Goal: Task Accomplishment & Management: Complete application form

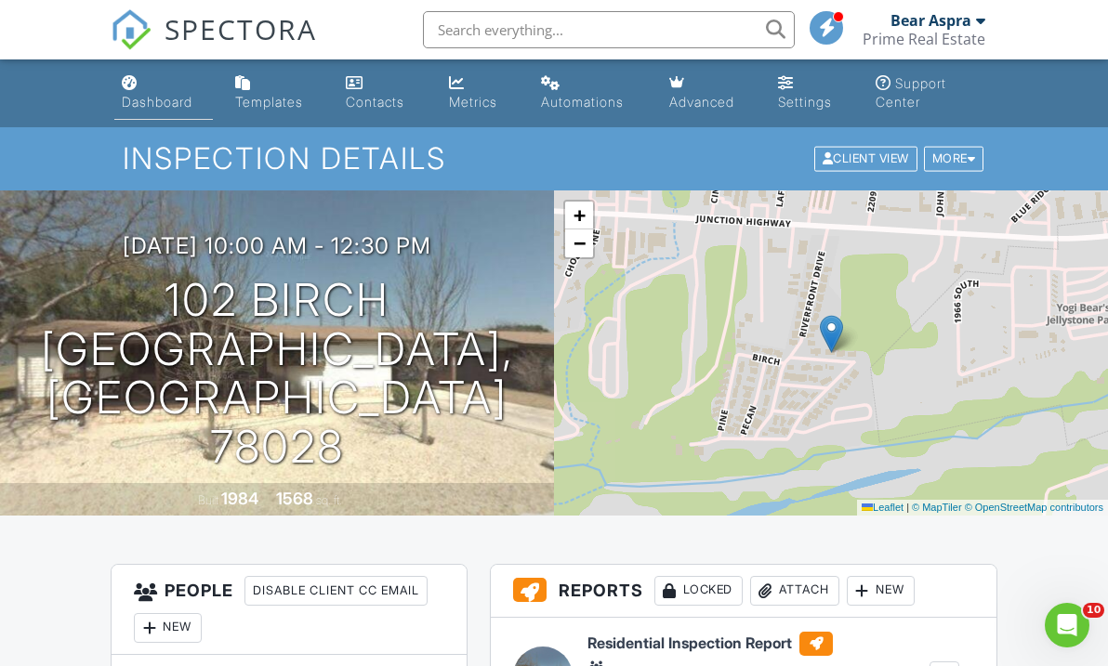
click at [154, 92] on link "Dashboard" at bounding box center [163, 93] width 99 height 53
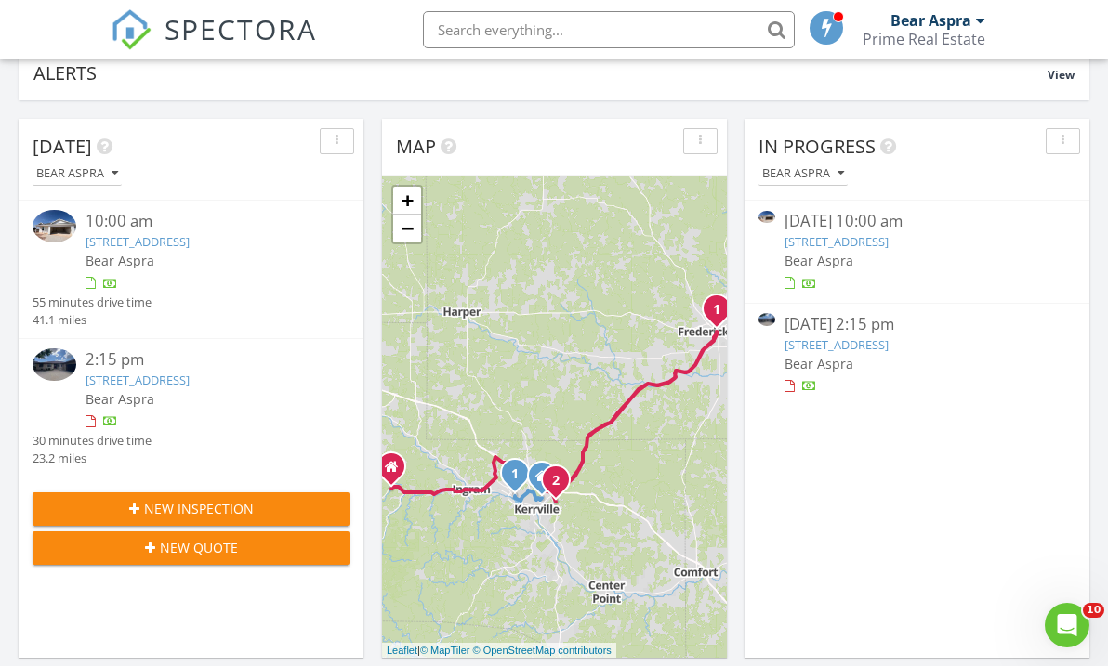
scroll to position [158, 0]
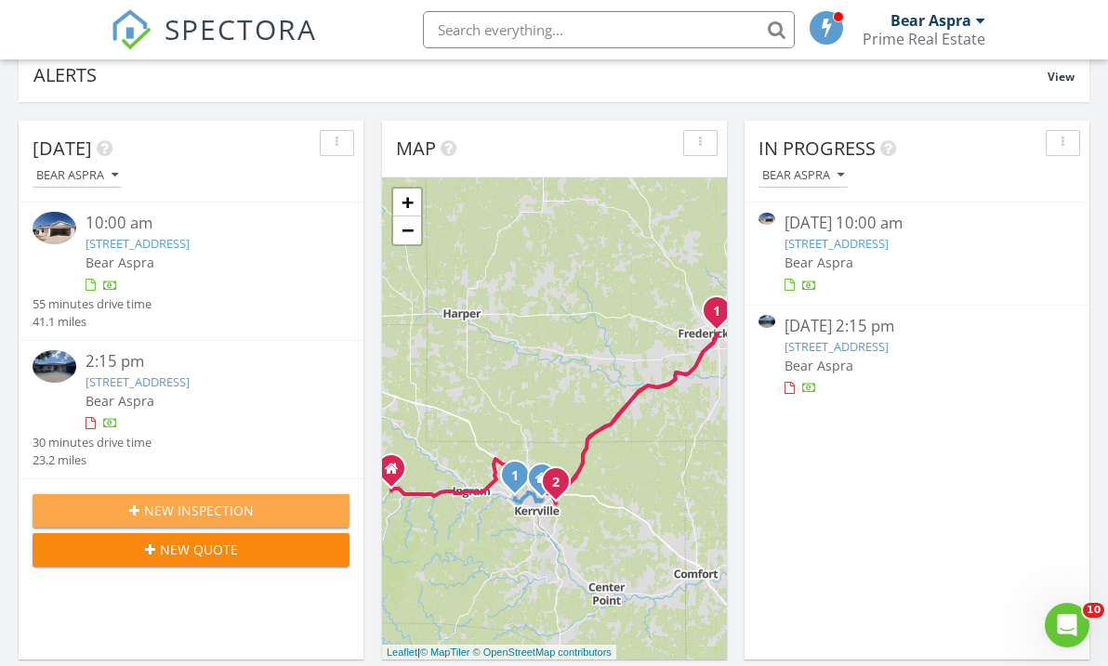
click at [248, 508] on span "New Inspection" at bounding box center [199, 511] width 110 height 20
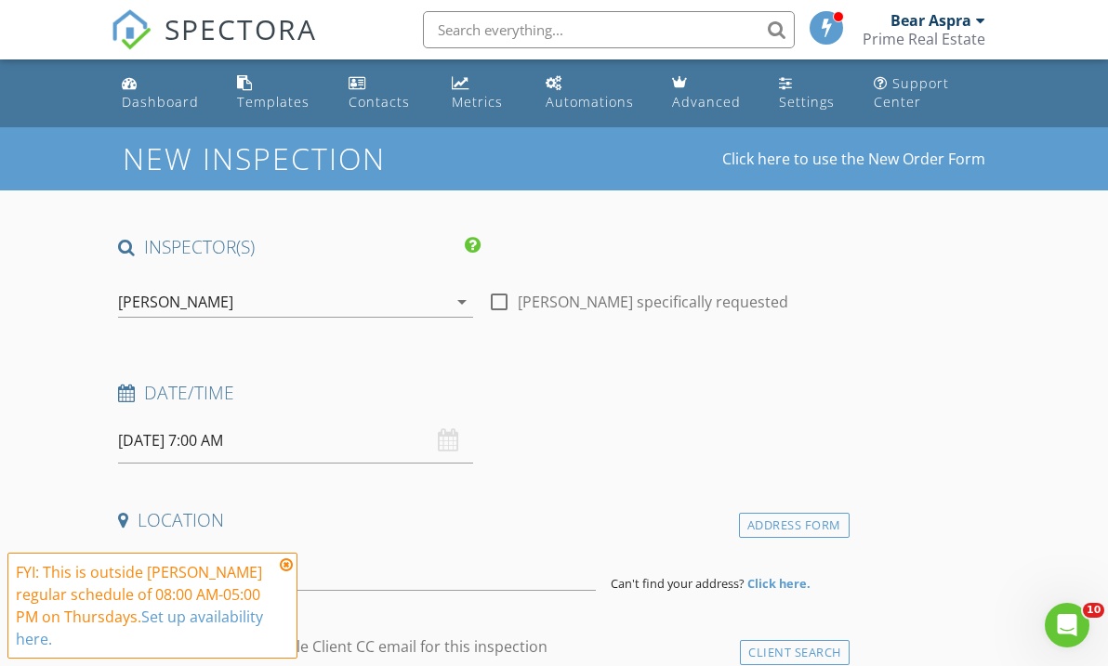
click at [171, 447] on input "08/28/2025 7:00 AM" at bounding box center [295, 441] width 354 height 46
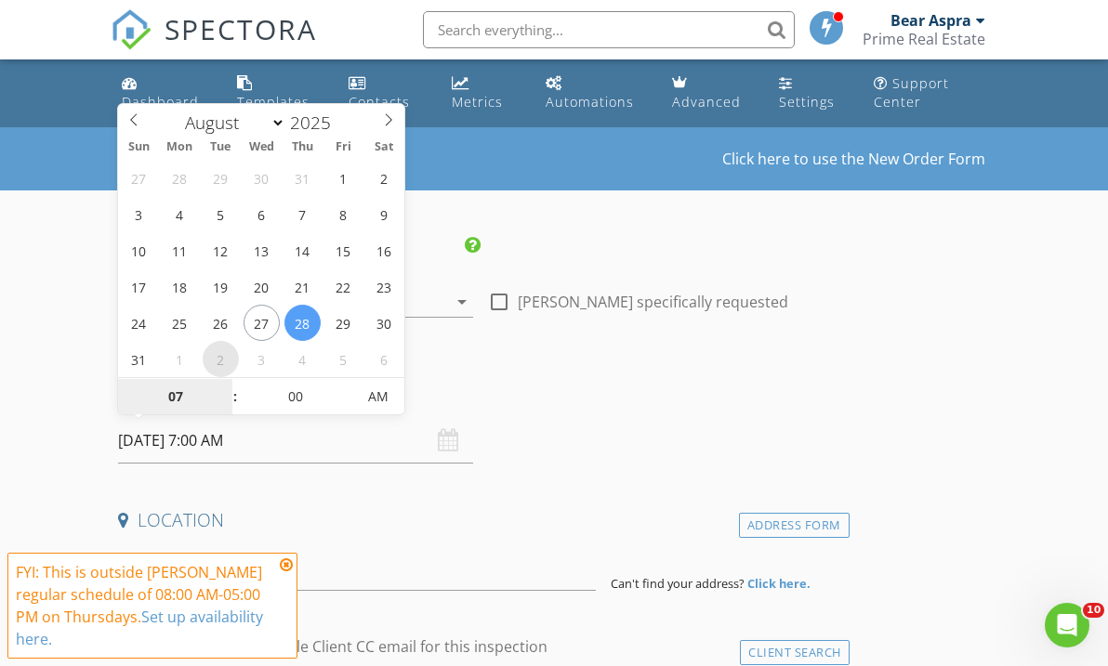
select select "8"
type input "09/02/2025 7:00 AM"
type input "08"
type input "09/02/2025 8:00 AM"
click at [229, 387] on span at bounding box center [225, 387] width 13 height 19
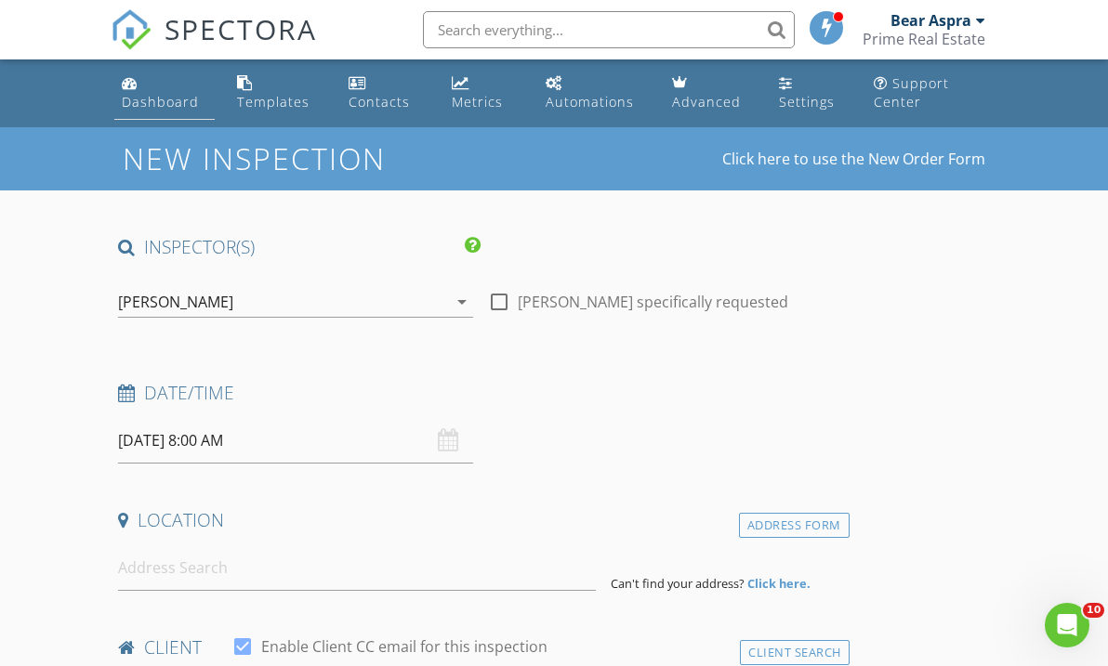
click at [159, 106] on div "Dashboard" at bounding box center [160, 102] width 77 height 18
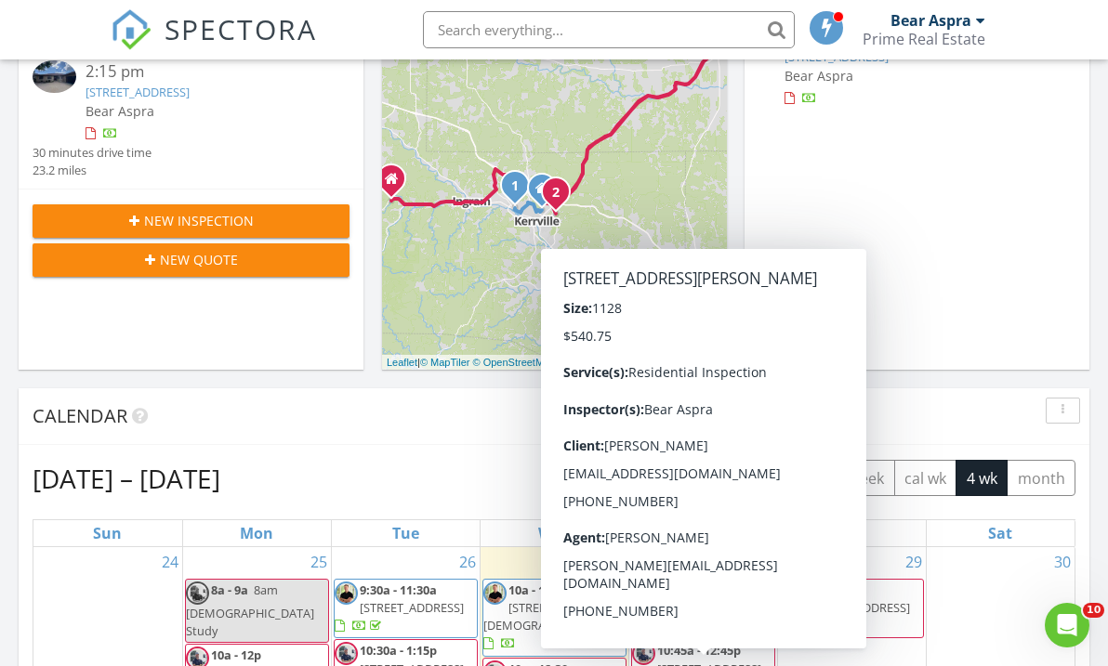
scroll to position [446, 0]
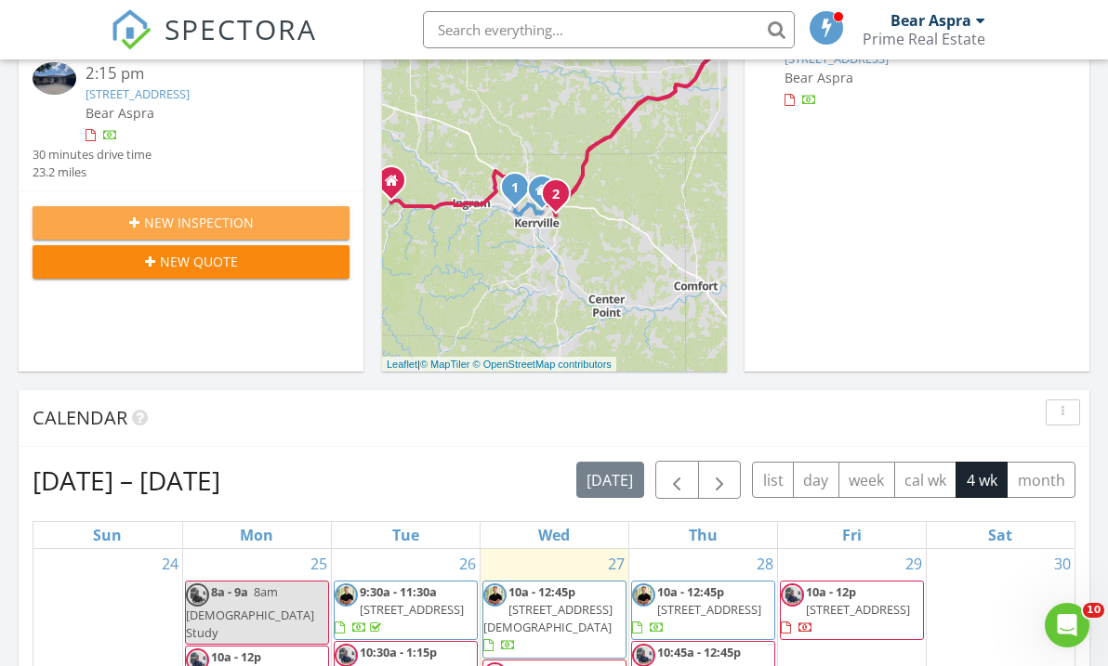
click at [196, 218] on span "New Inspection" at bounding box center [199, 223] width 110 height 20
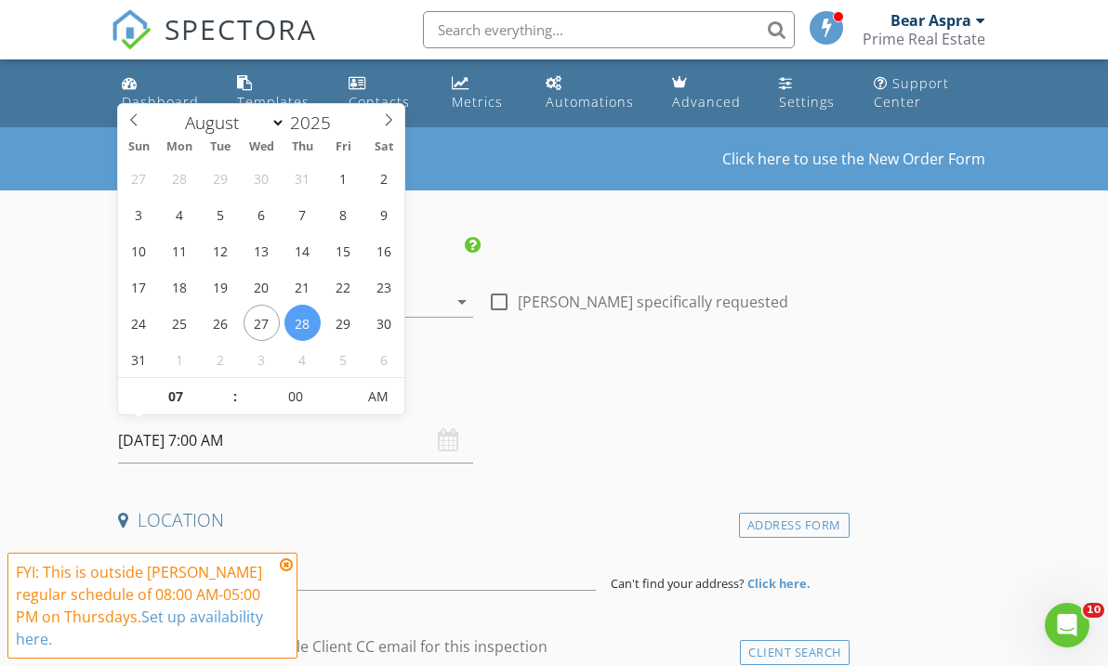
click at [161, 440] on input "[DATE] 7:00 AM" at bounding box center [295, 441] width 354 height 46
type input "[DATE] 7:00 AM"
type input "08"
type input "[DATE] 8:00 AM"
click at [229, 385] on span at bounding box center [225, 387] width 13 height 19
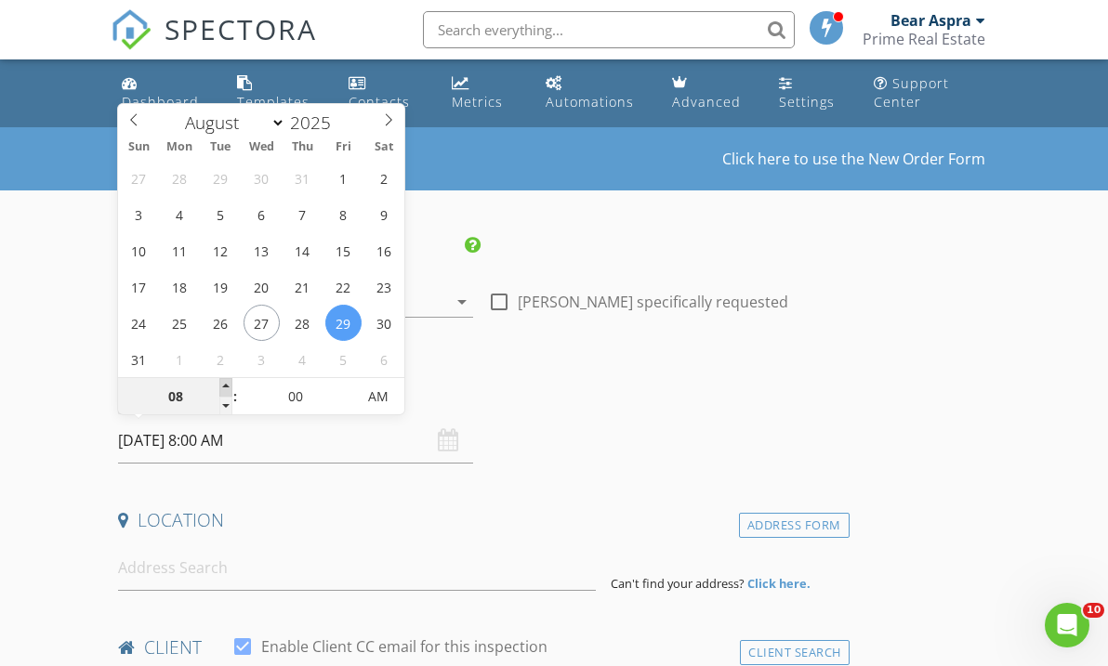
type input "09"
type input "[DATE] 9:00 AM"
click at [229, 385] on span at bounding box center [225, 387] width 13 height 19
type input "10"
type input "[DATE] 10:00 AM"
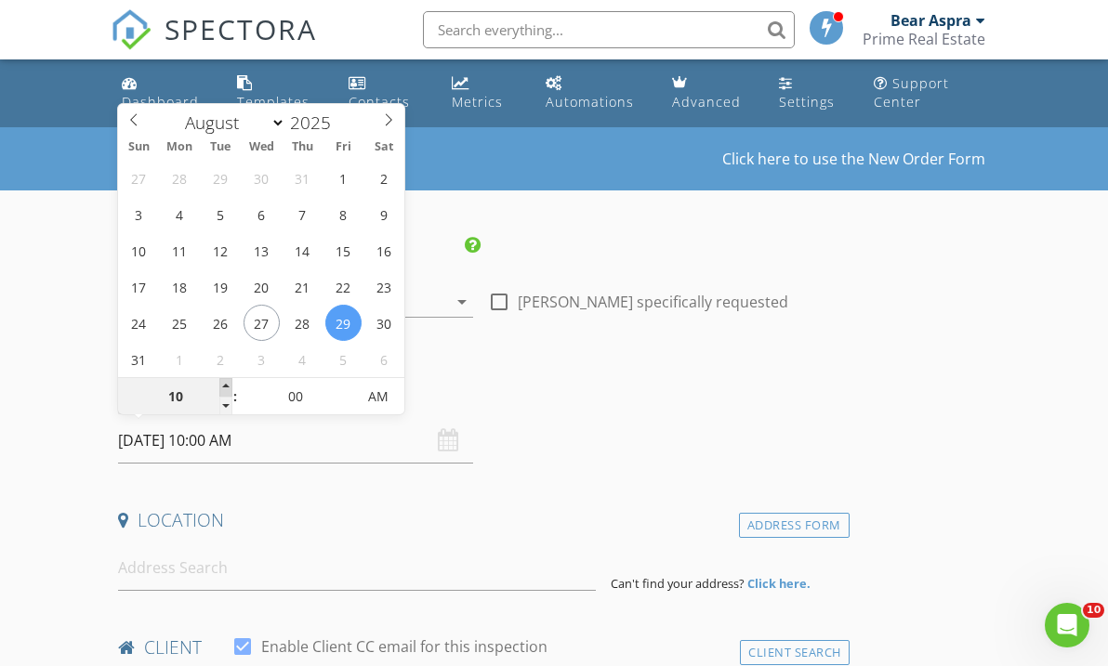
click at [229, 385] on span at bounding box center [225, 387] width 13 height 19
click at [217, 571] on input at bounding box center [357, 568] width 478 height 46
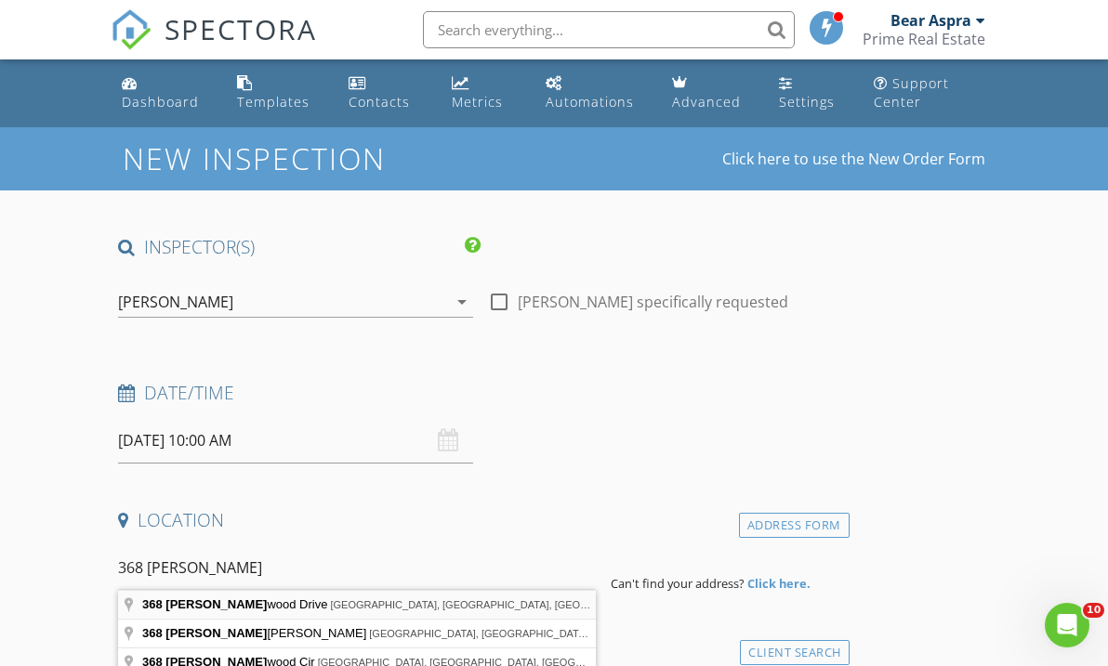
type input "[STREET_ADDRESS]"
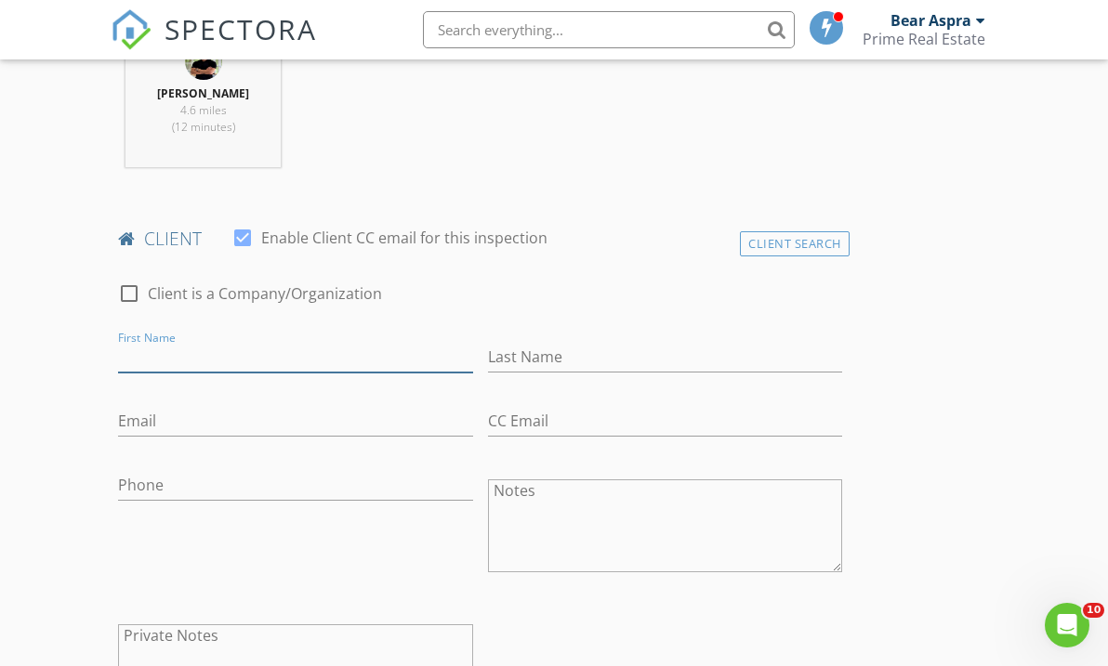
scroll to position [783, 0]
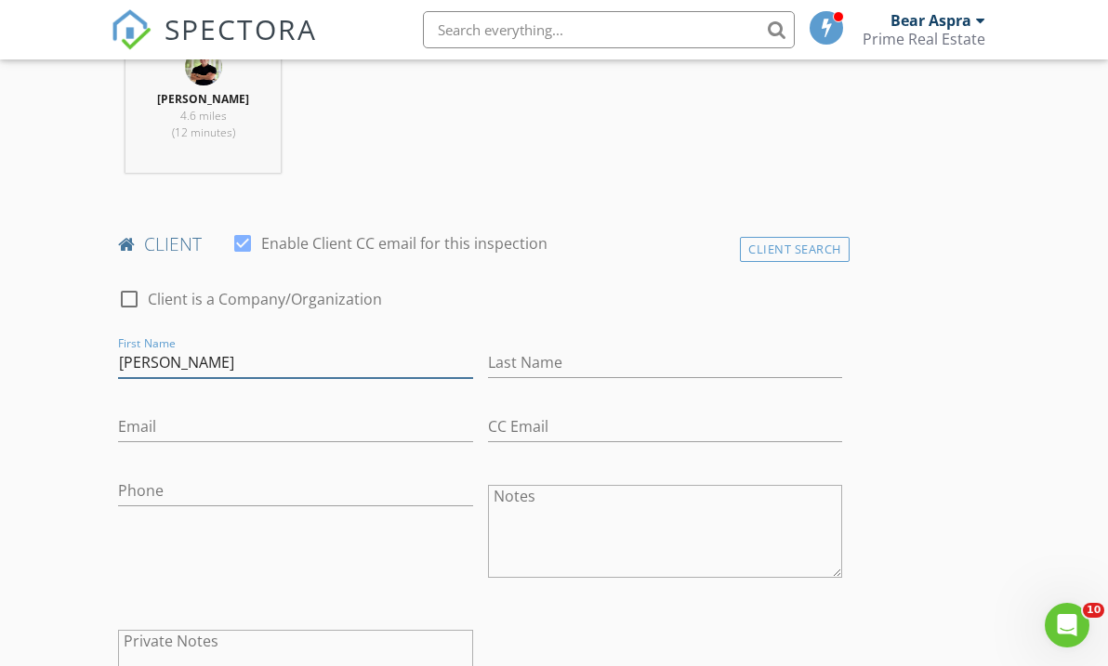
type input "[PERSON_NAME]"
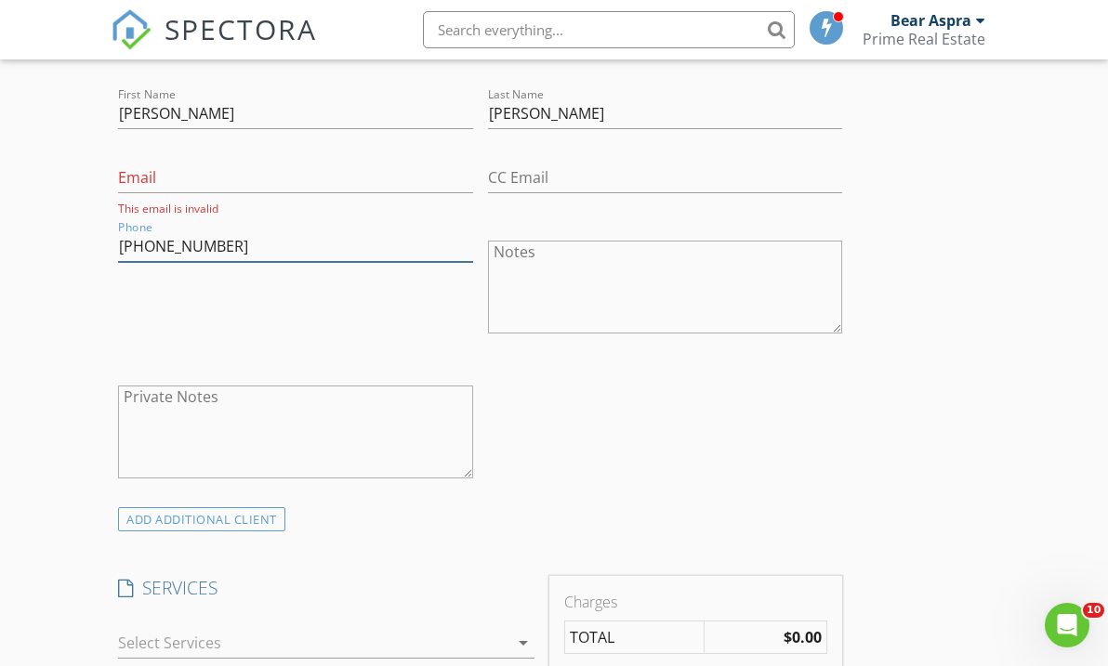
scroll to position [1044, 0]
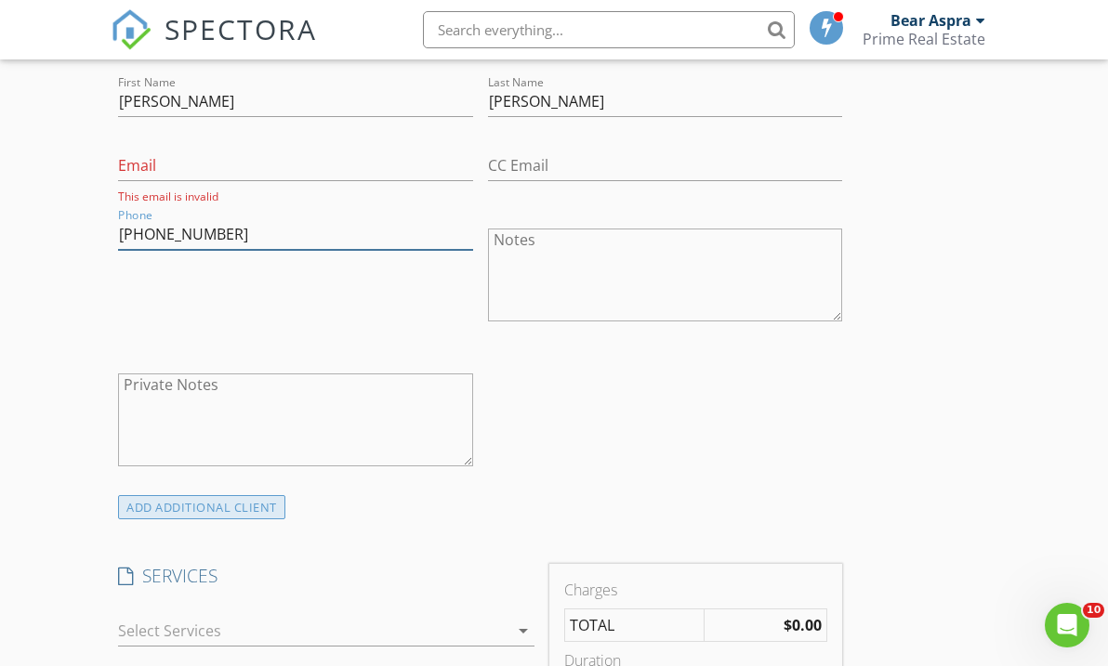
type input "[PHONE_NUMBER]"
click at [223, 504] on div "ADD ADDITIONAL client" at bounding box center [201, 507] width 167 height 25
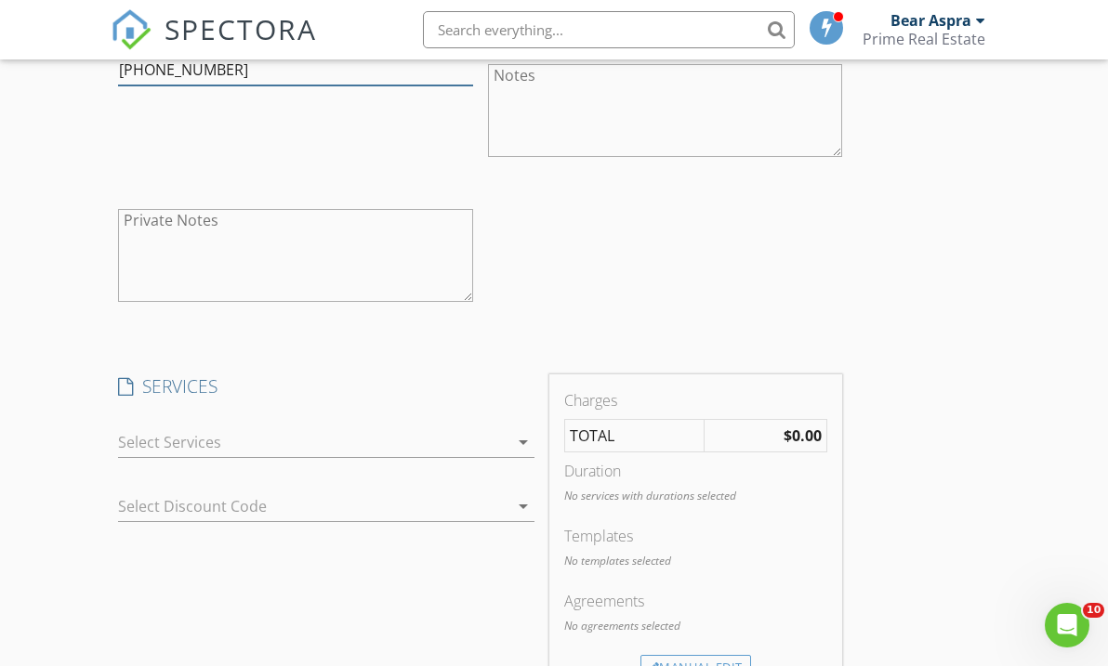
scroll to position [1774, 0]
type input "[PHONE_NUMBER]"
click at [173, 441] on div at bounding box center [313, 441] width 390 height 30
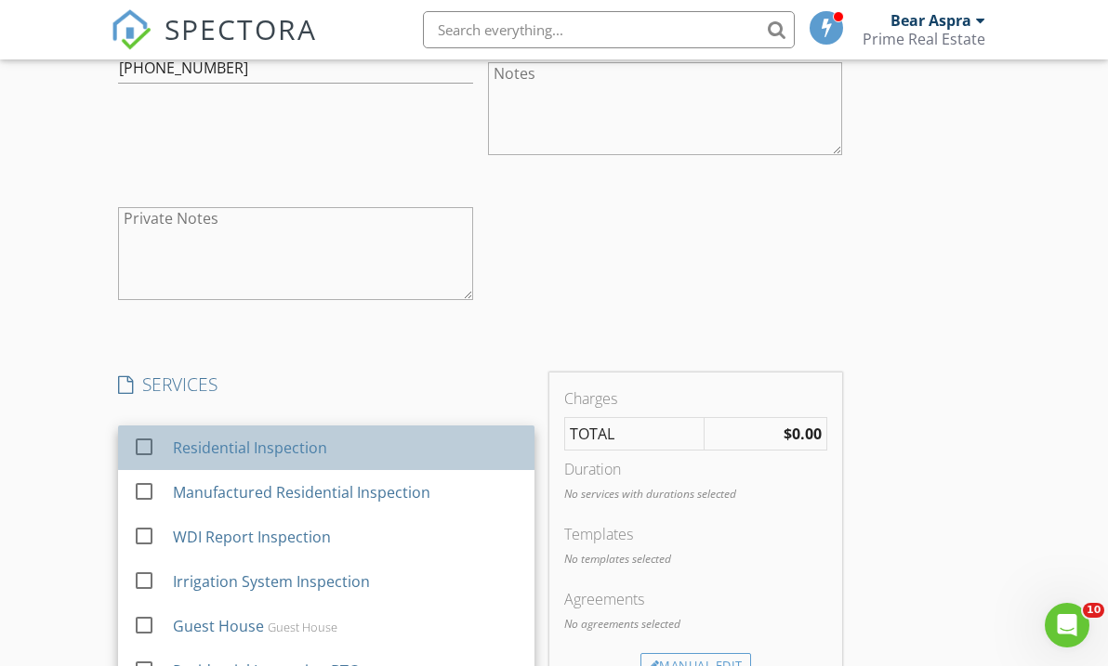
click at [174, 451] on div "Residential Inspection" at bounding box center [250, 448] width 154 height 22
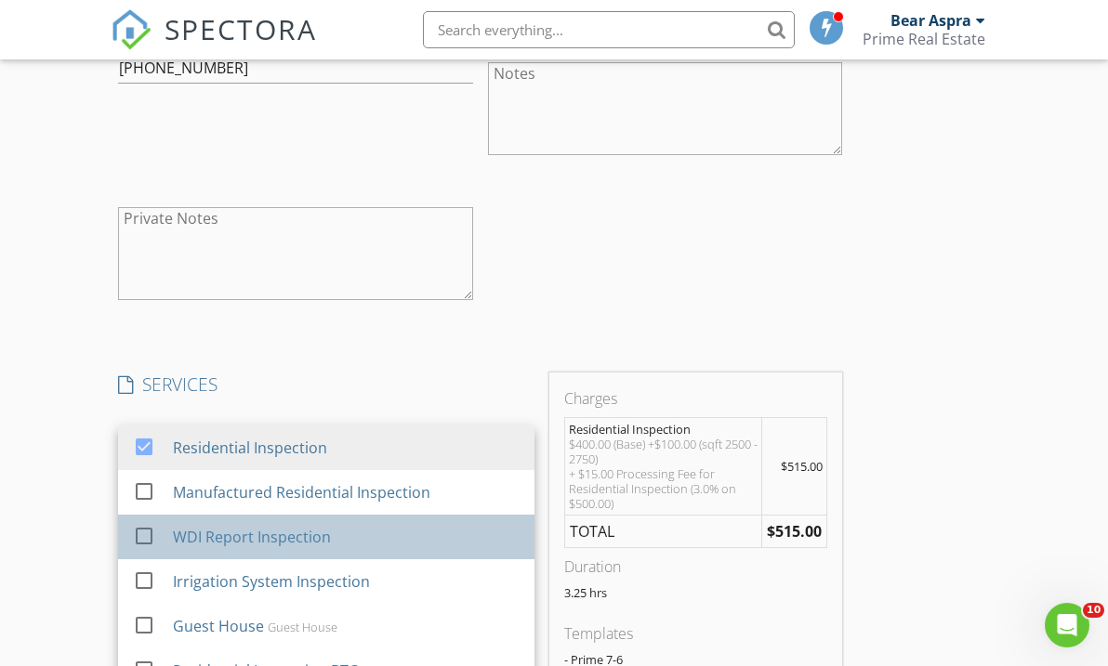
click at [190, 536] on div "WDI Report Inspection" at bounding box center [252, 537] width 158 height 22
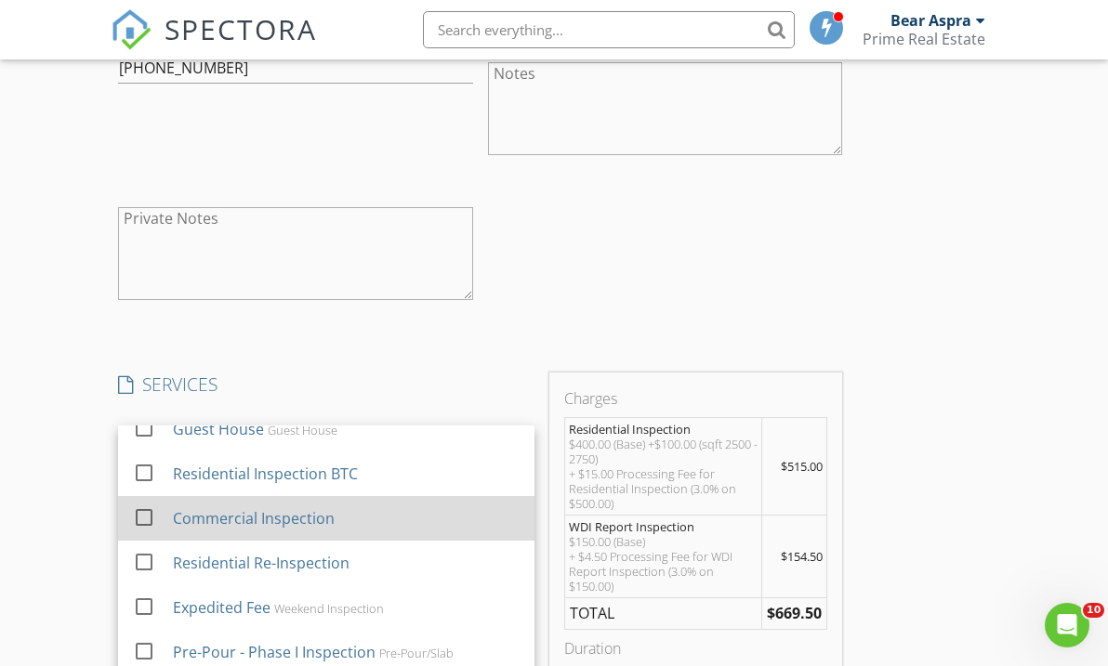
scroll to position [198, 0]
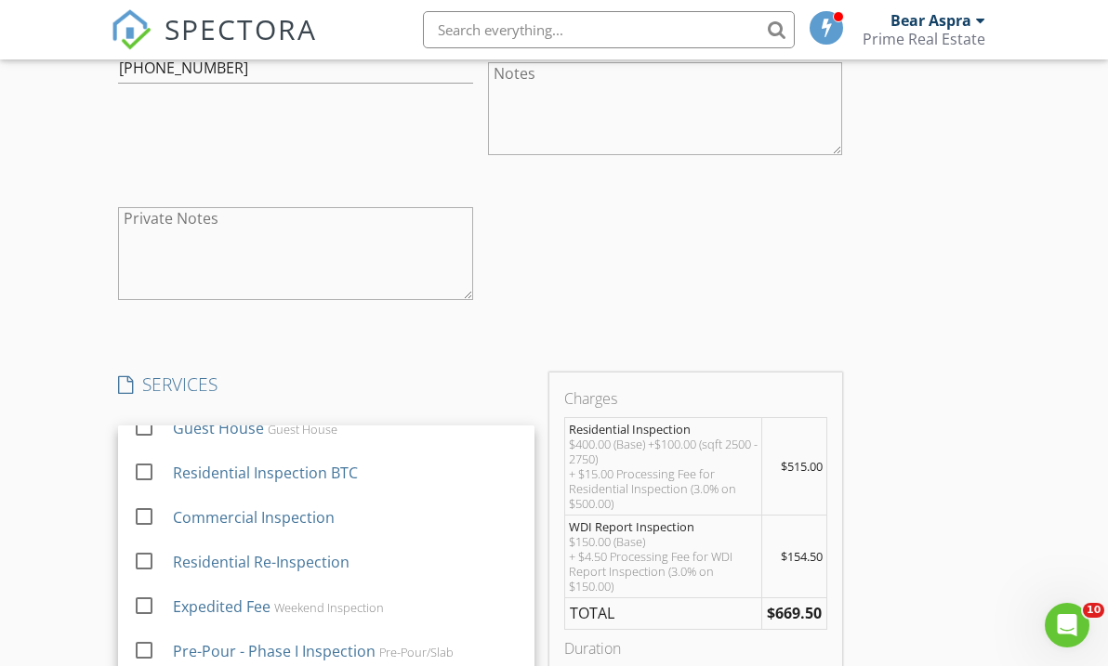
click at [852, 338] on div "INSPECTOR(S) check_box [PERSON_NAME] PRIMARY check_box_outline_blank Bear Aspra…" at bounding box center [554, 477] width 887 height 4032
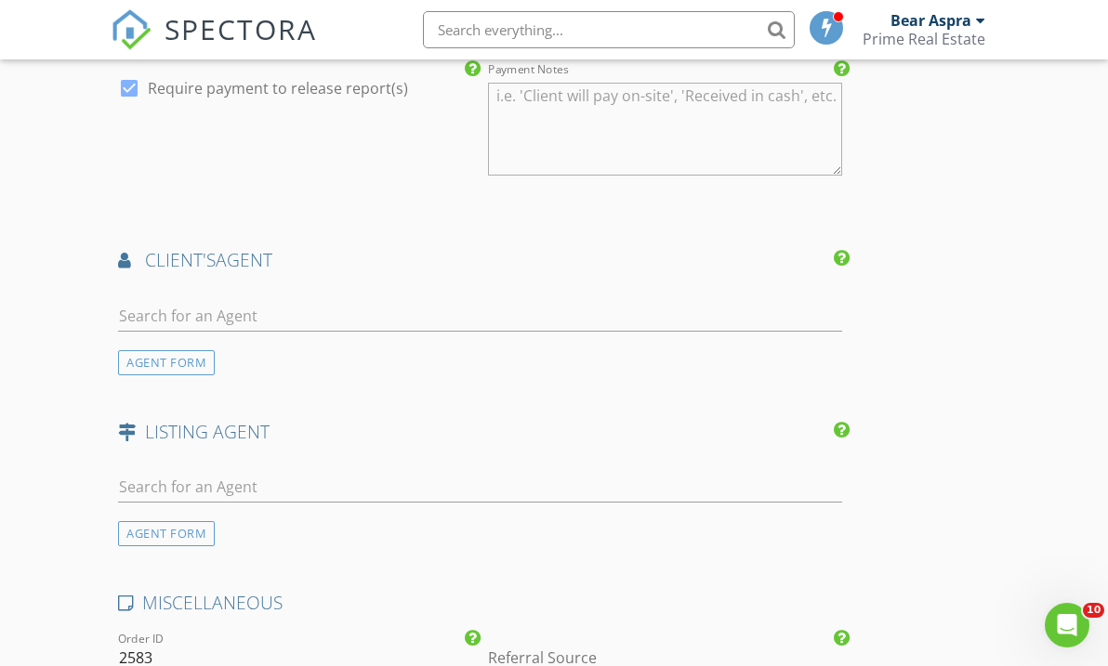
scroll to position [2804, 0]
click at [191, 301] on input "text" at bounding box center [480, 315] width 724 height 31
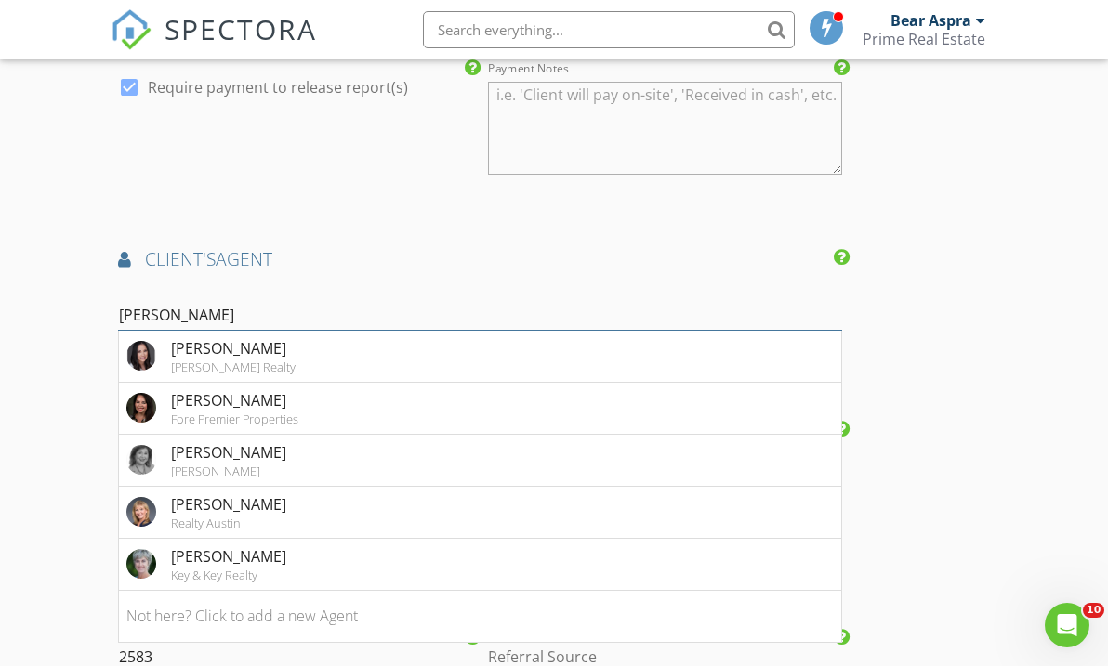
type input "[PERSON_NAME]"
drag, startPoint x: 191, startPoint y: 301, endPoint x: 258, endPoint y: 408, distance: 126.1
click at [258, 412] on div "Fore Premier Properties" at bounding box center [234, 419] width 127 height 15
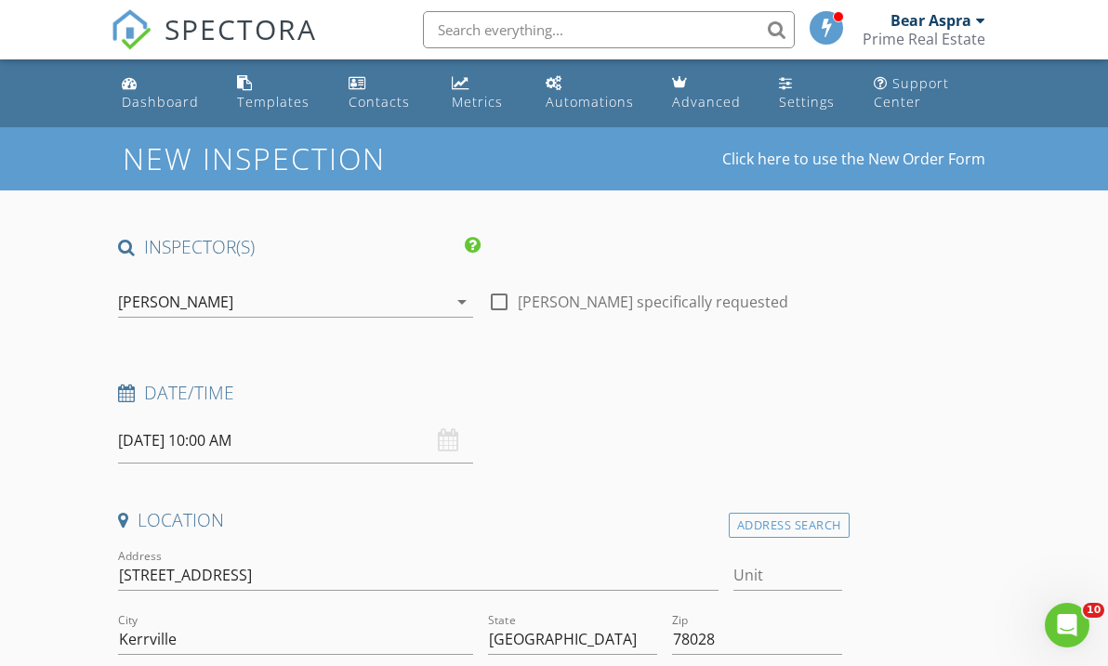
scroll to position [0, 0]
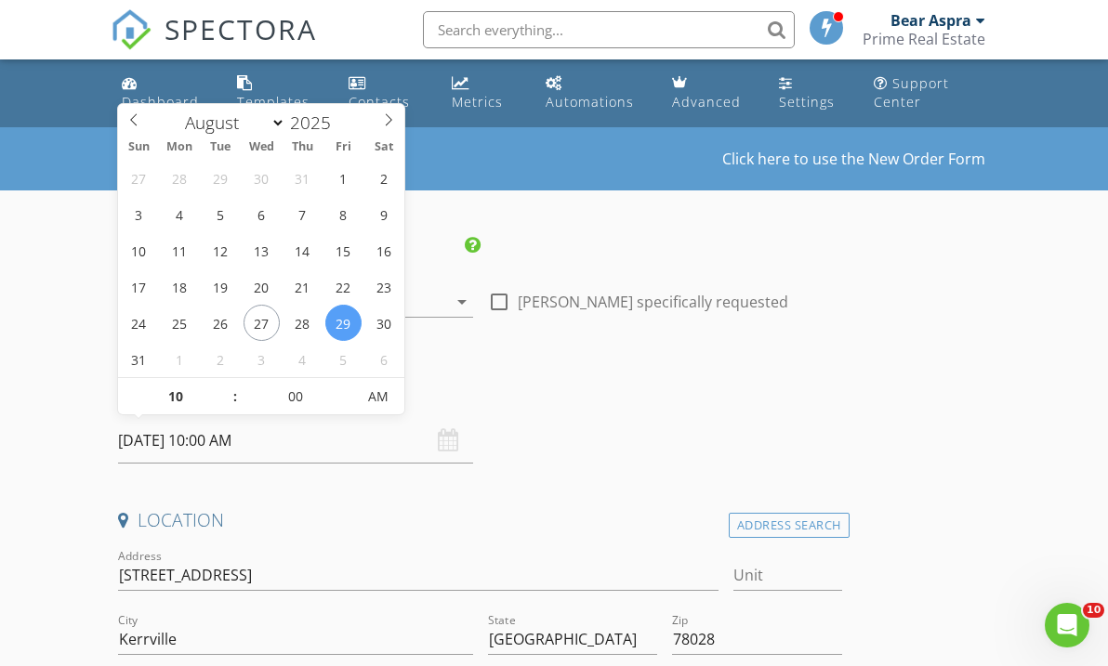
click at [153, 439] on input "[DATE] 10:00 AM" at bounding box center [295, 441] width 354 height 46
select select "8"
type input "[DATE] 10:00 AM"
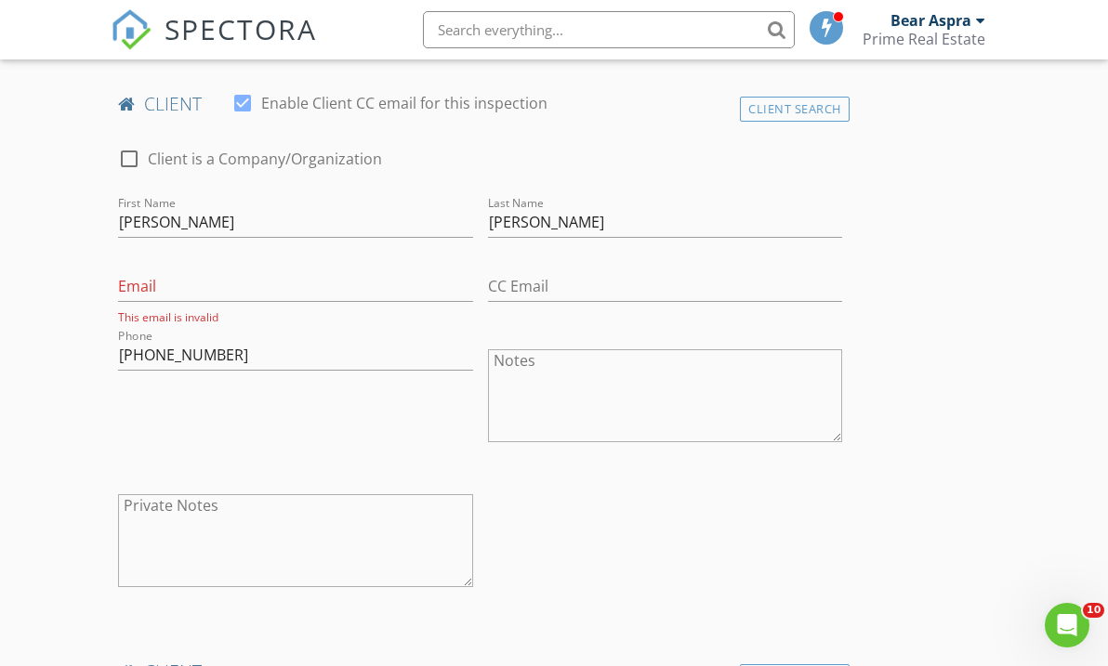
scroll to position [925, 0]
click at [238, 273] on input "Email" at bounding box center [295, 285] width 354 height 31
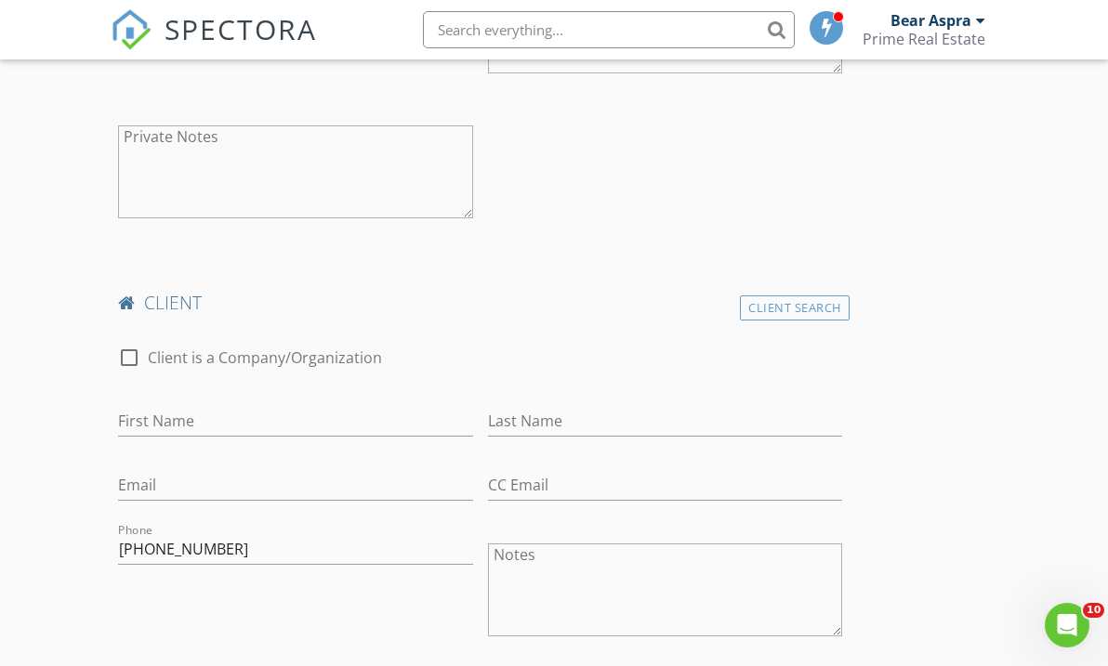
scroll to position [1295, 0]
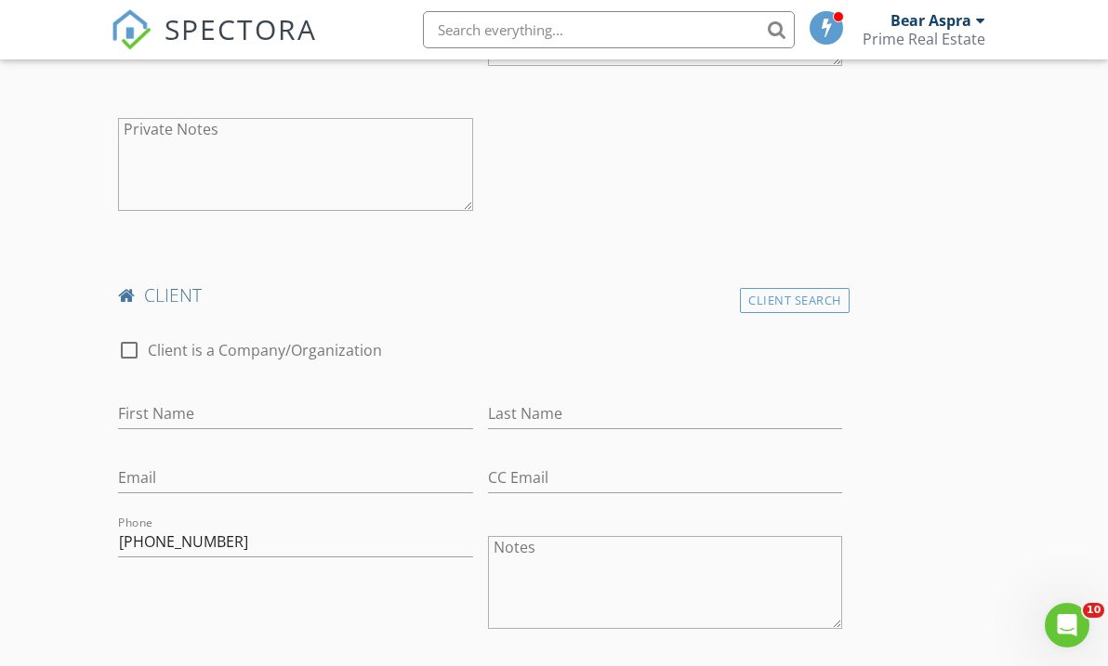
type input "[EMAIL_ADDRESS][DOMAIN_NAME]"
drag, startPoint x: 228, startPoint y: 542, endPoint x: 94, endPoint y: 528, distance: 134.5
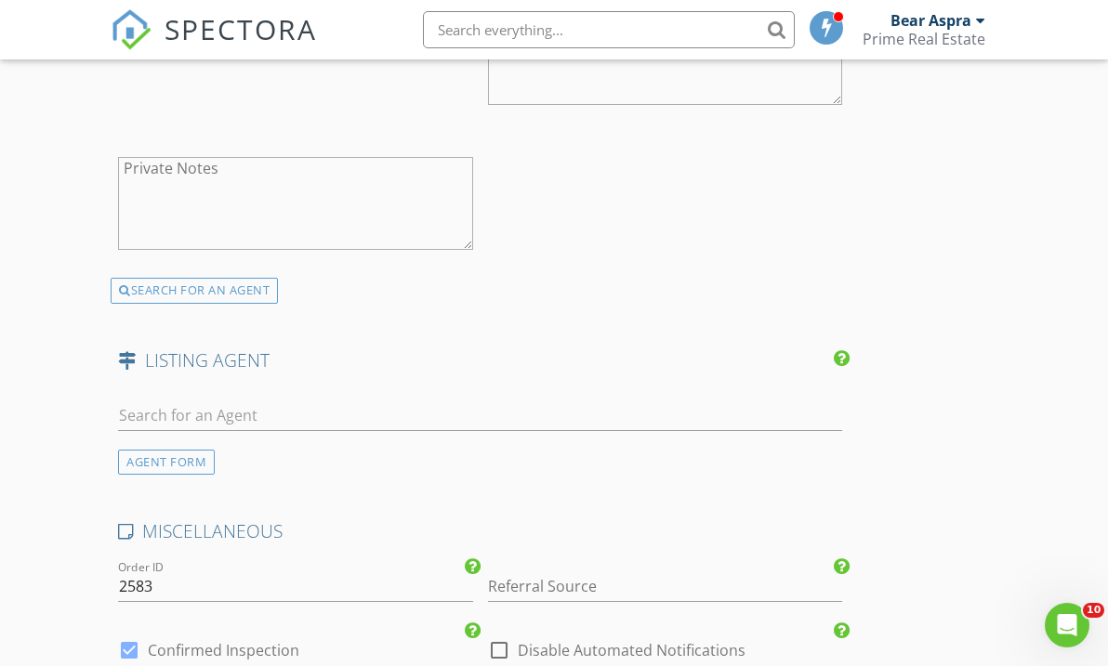
scroll to position [3297, 0]
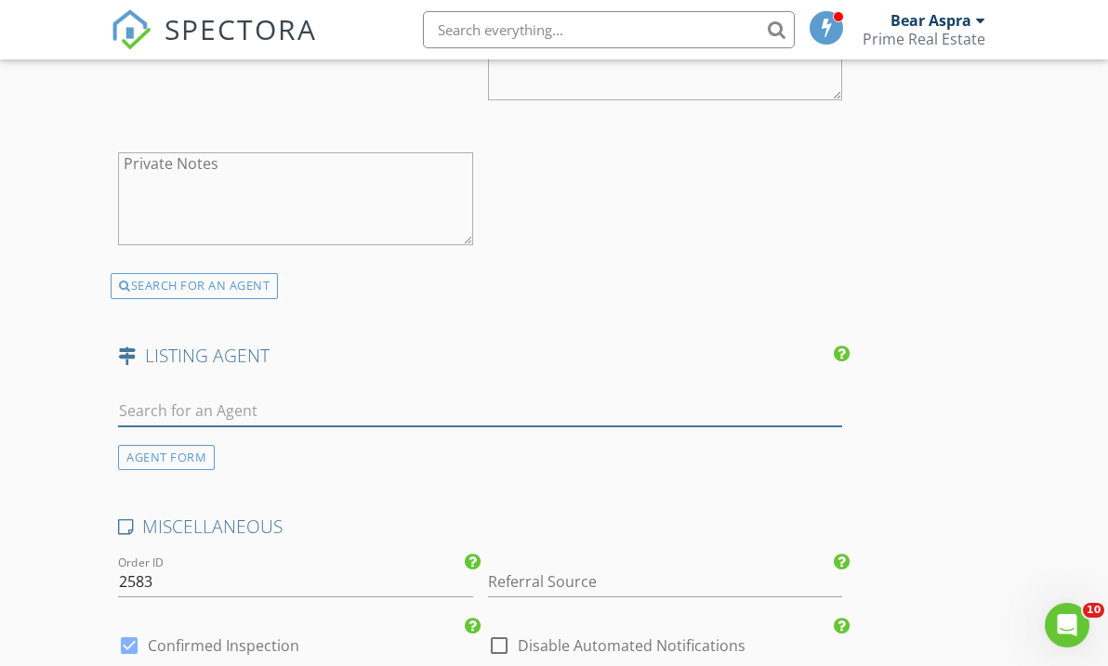
click at [312, 403] on input "text" at bounding box center [480, 411] width 724 height 31
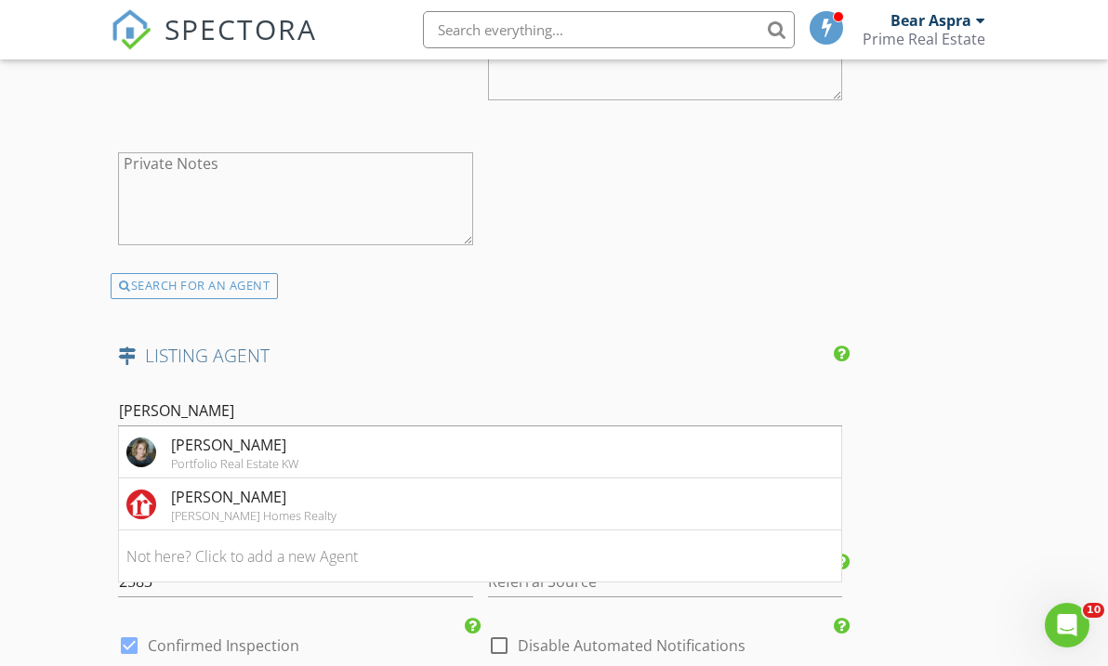
click at [712, 241] on div "First Name [PERSON_NAME] Last Name [PERSON_NAME] Email [PERSON_NAME][EMAIL_ADDR…" at bounding box center [480, 31] width 739 height 483
click at [144, 403] on input "[PERSON_NAME]" at bounding box center [480, 411] width 724 height 31
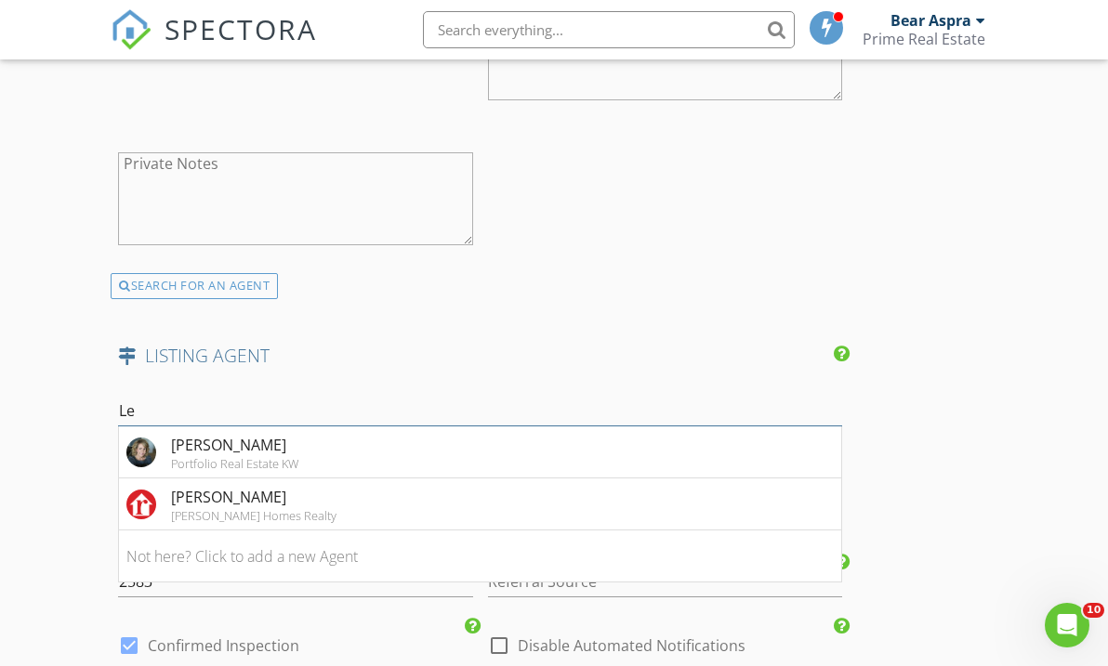
type input "L"
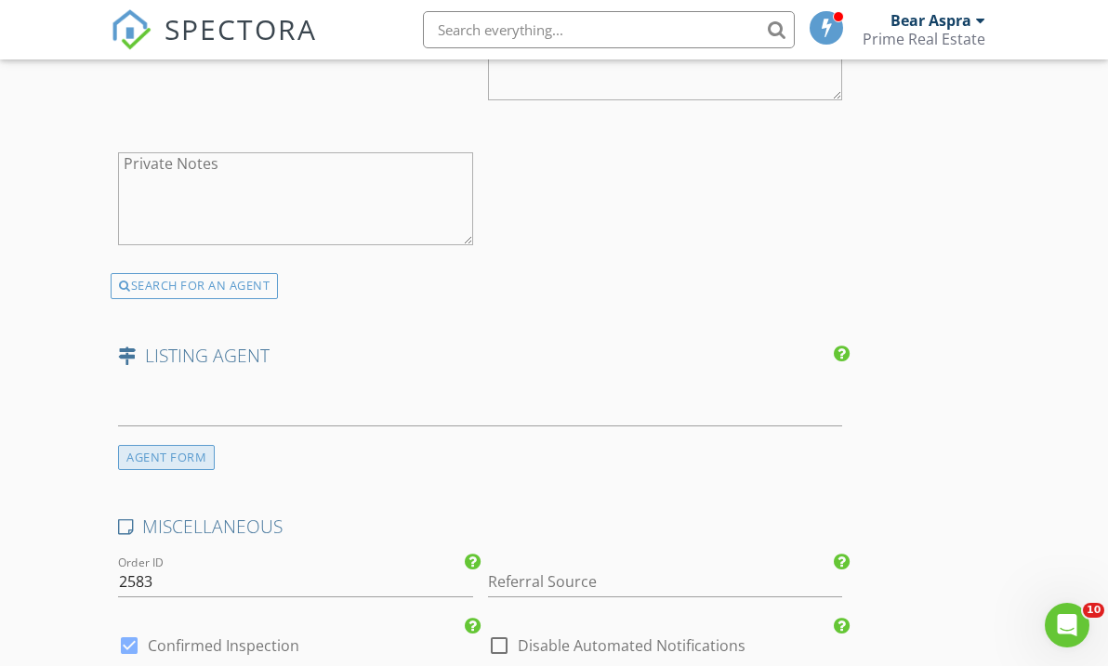
click at [204, 447] on div "AGENT FORM" at bounding box center [166, 457] width 97 height 25
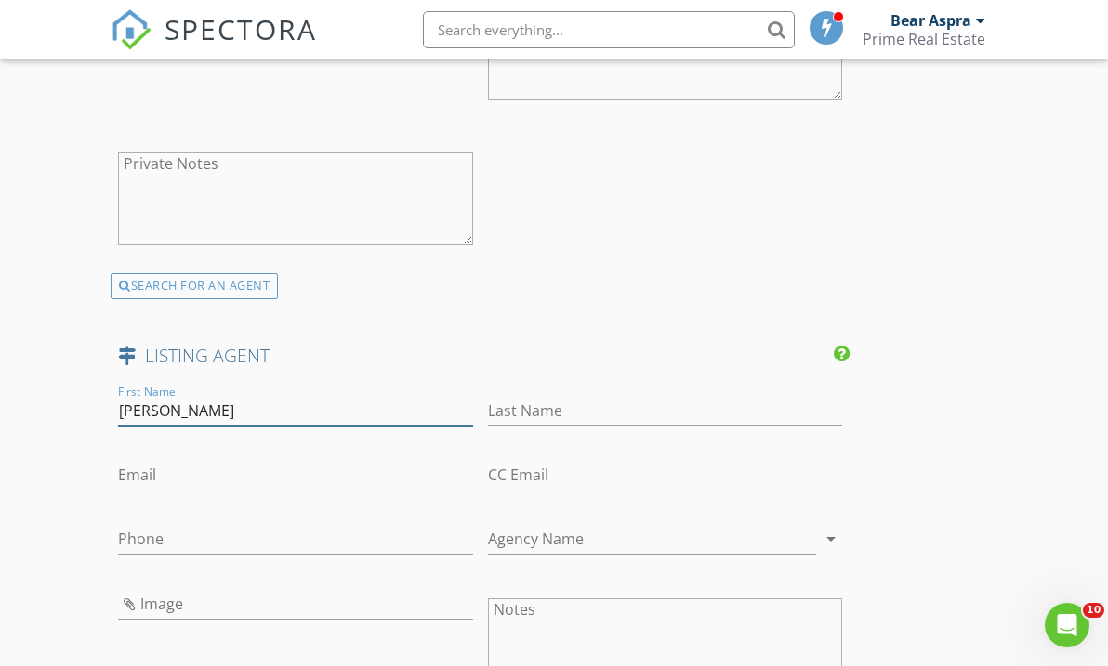
type input "[PERSON_NAME]"
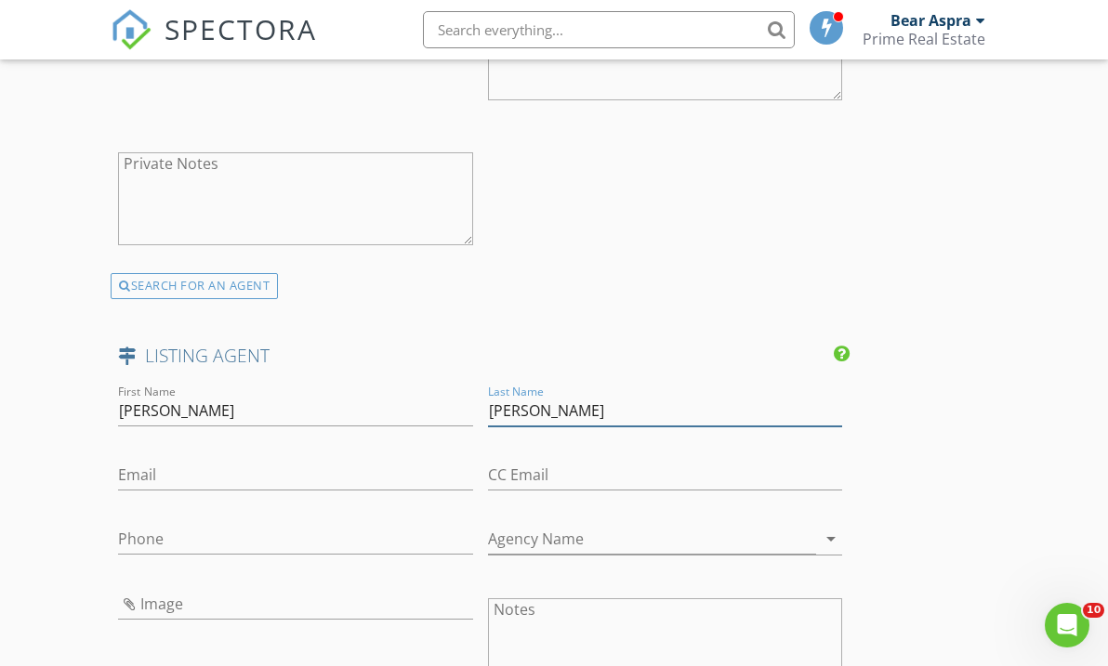
type input "[PERSON_NAME]"
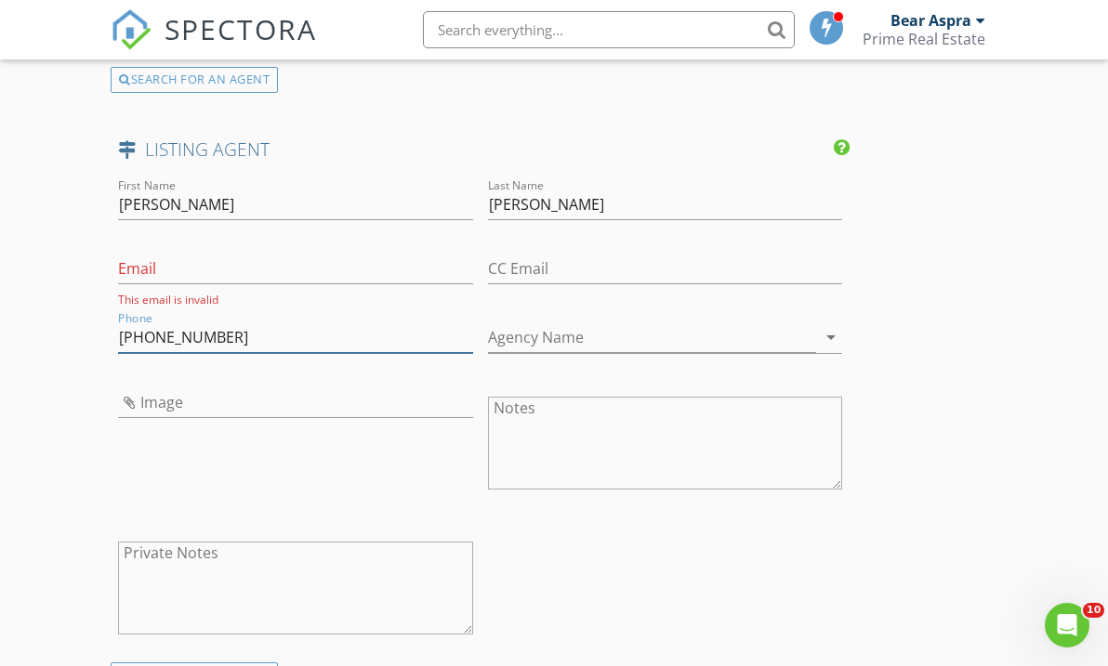
scroll to position [3493, 0]
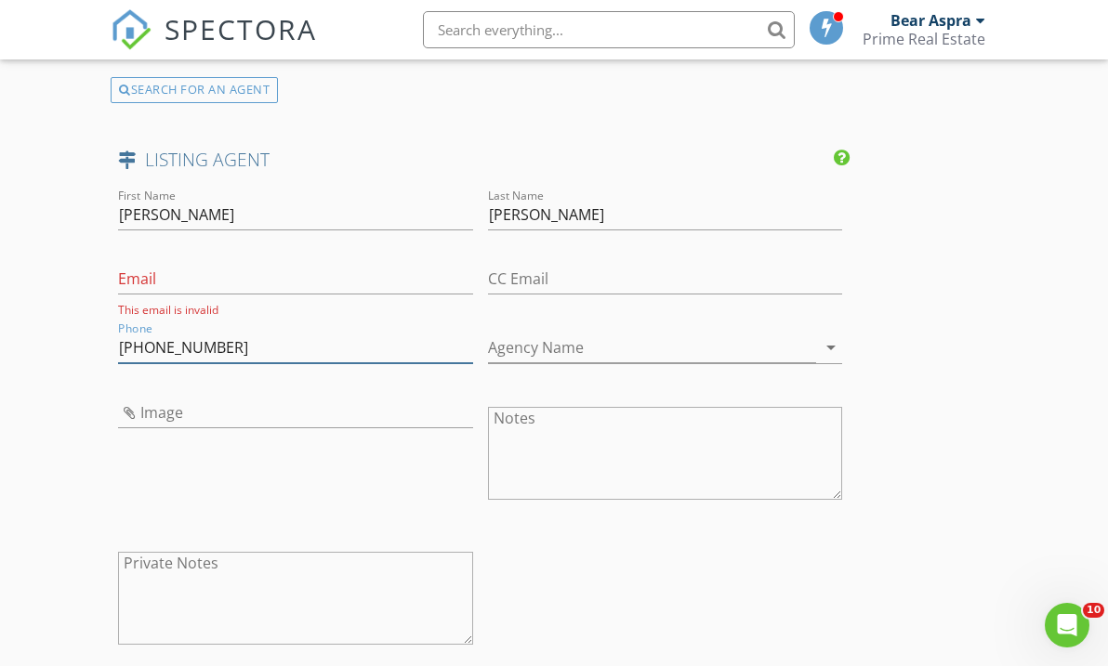
type input "[PHONE_NUMBER]"
click at [235, 272] on input "Email" at bounding box center [295, 279] width 354 height 31
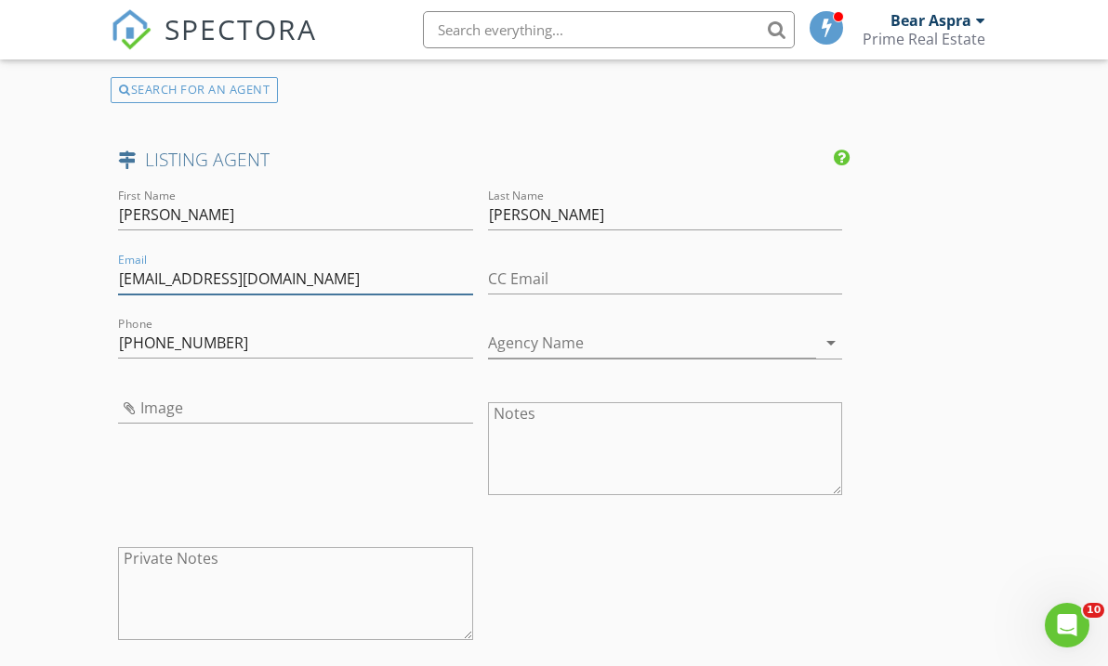
type input "[EMAIL_ADDRESS][DOMAIN_NAME]"
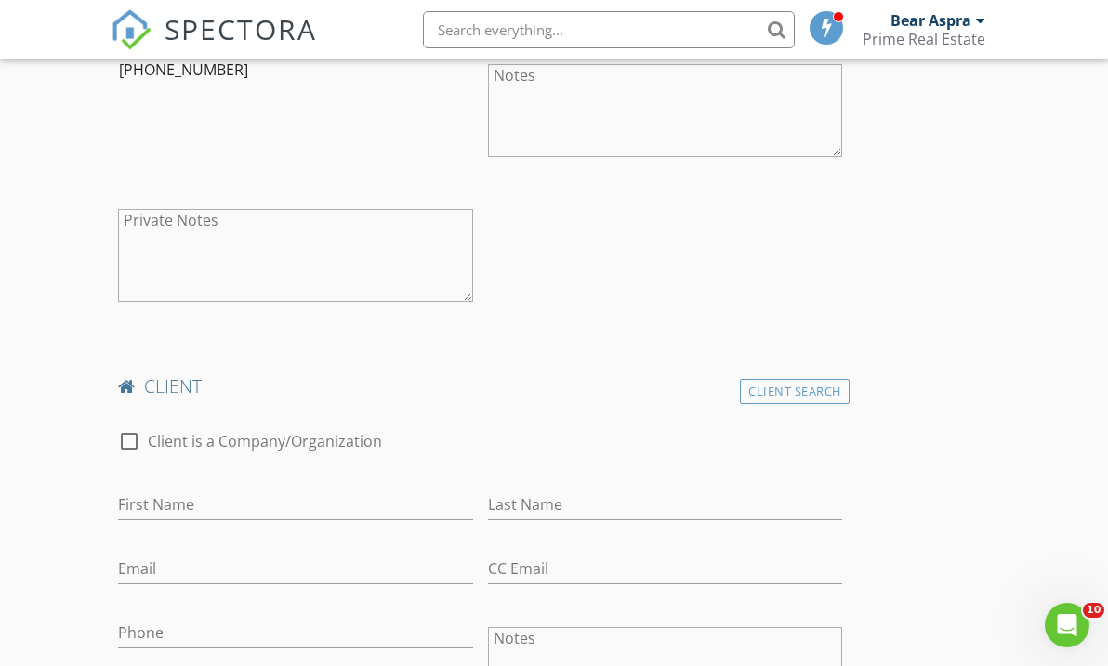
scroll to position [1214, 0]
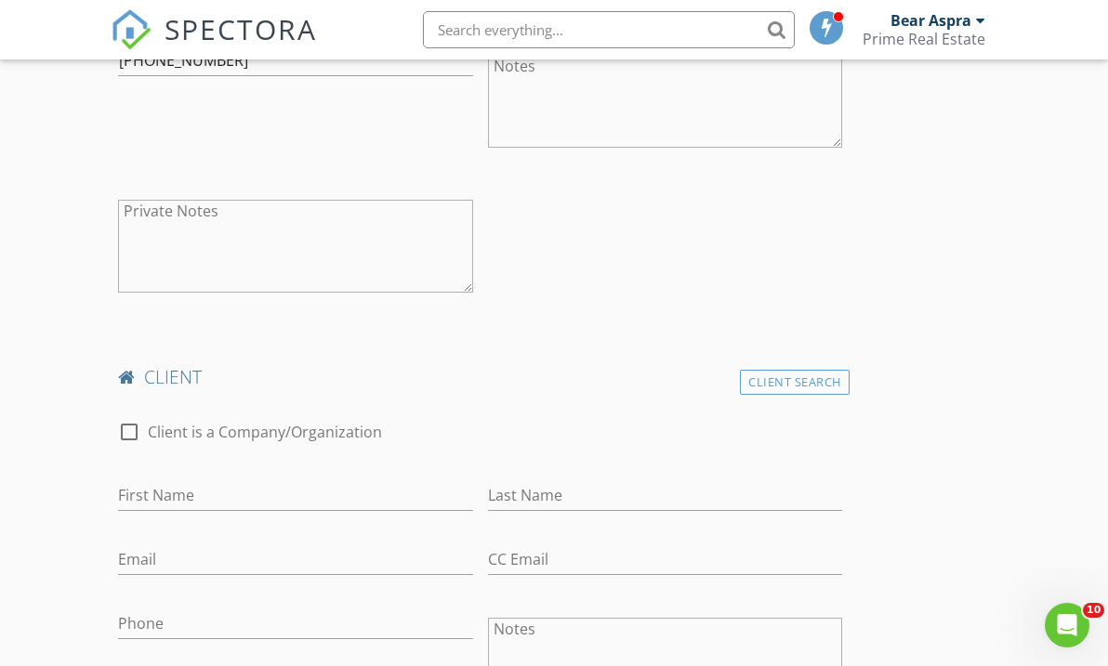
type input "[PERSON_NAME][EMAIL_ADDRESS][DOMAIN_NAME]"
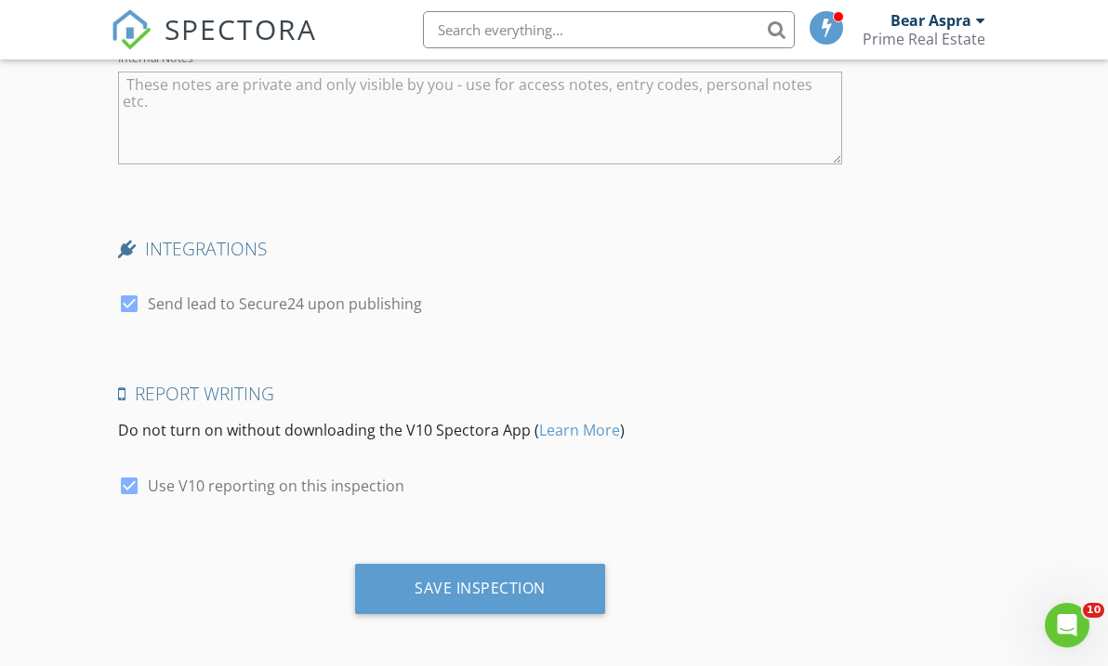
scroll to position [4475, 0]
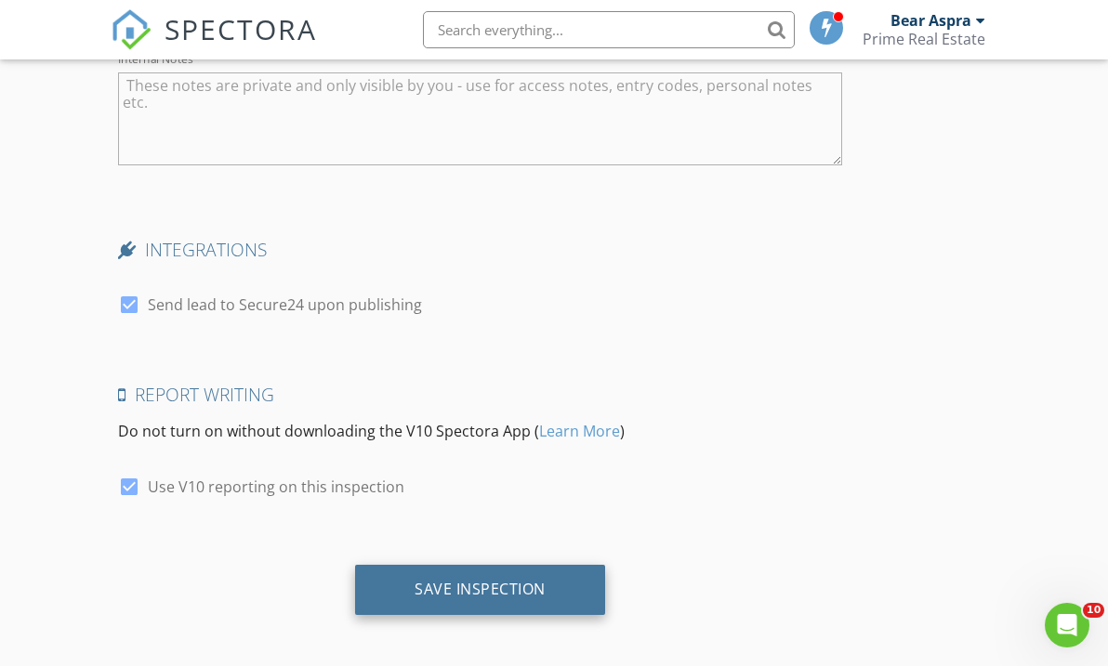
click at [455, 584] on div "Save Inspection" at bounding box center [479, 589] width 131 height 19
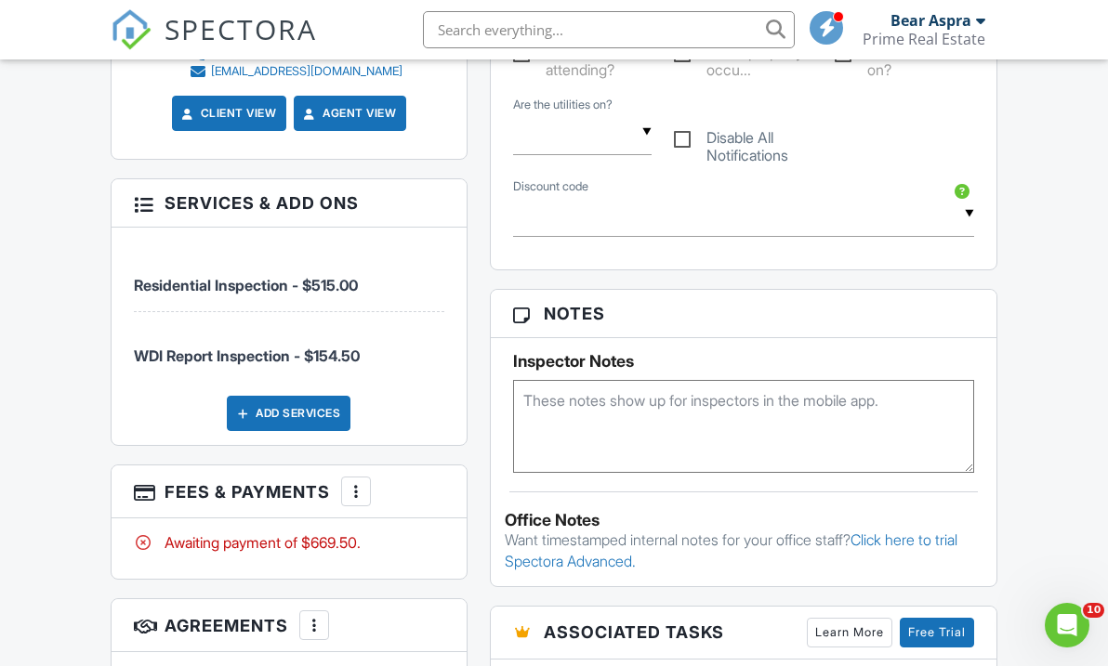
scroll to position [1180, 0]
